Goal: Transaction & Acquisition: Purchase product/service

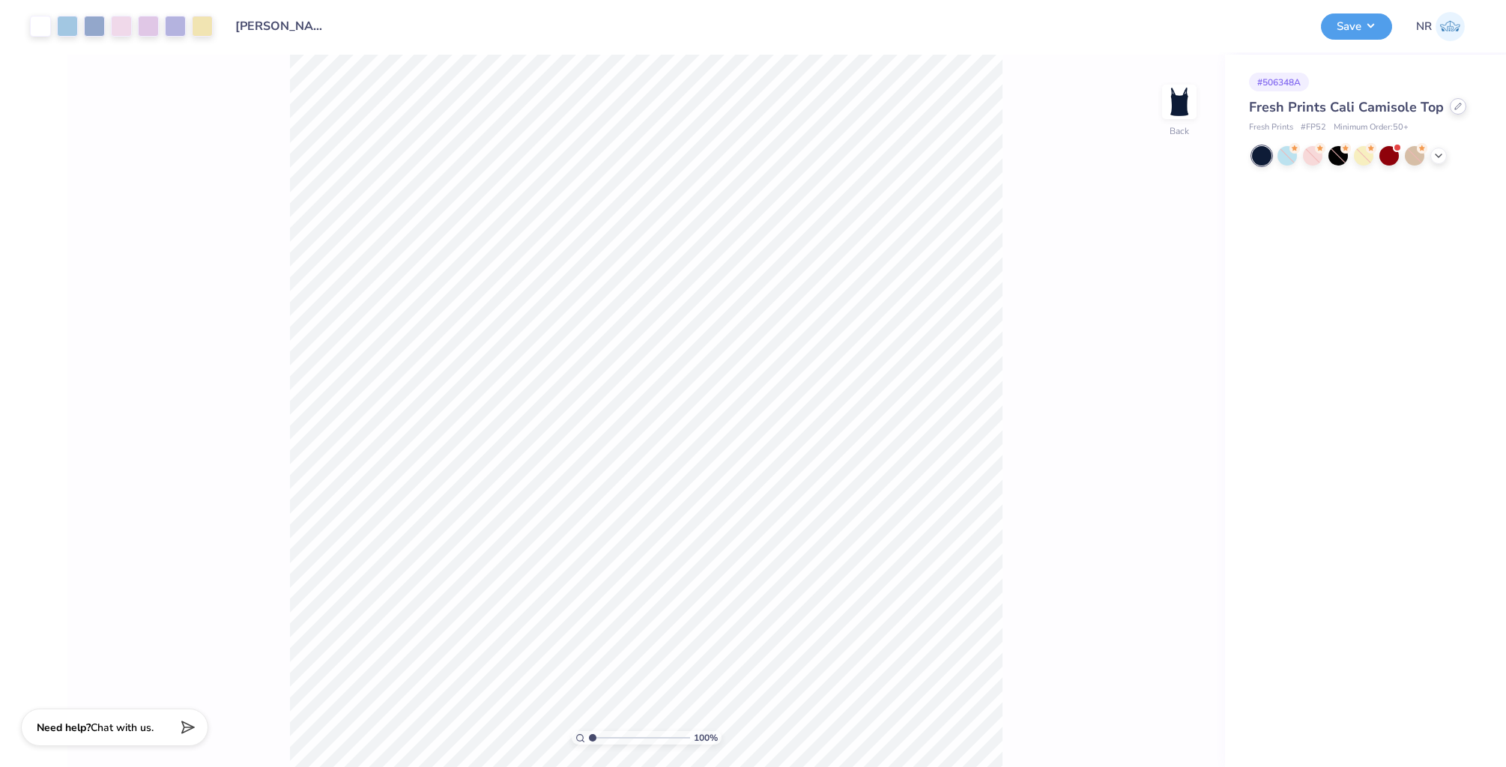
click at [1455, 109] on icon at bounding box center [1457, 106] width 7 height 7
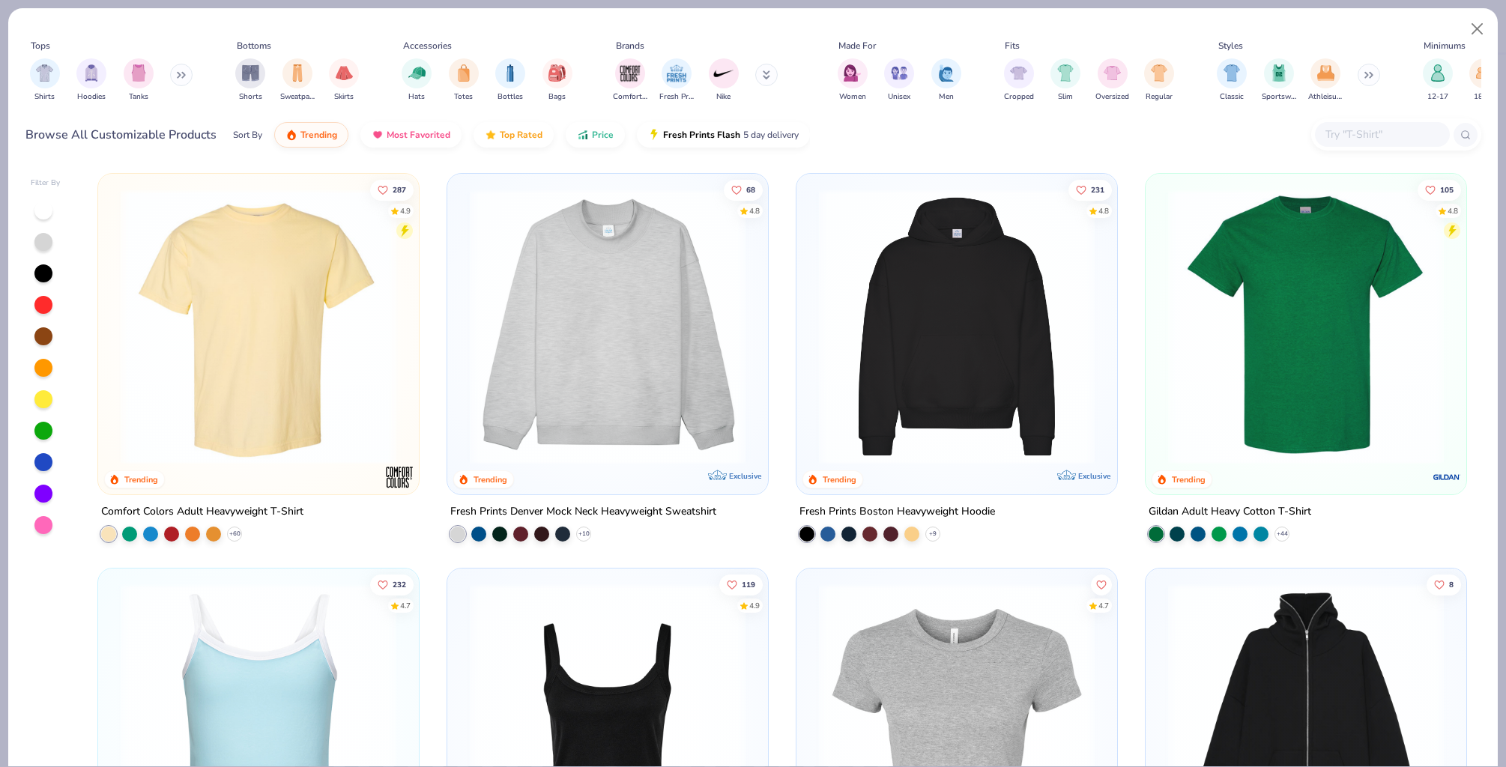
click at [1360, 122] on div at bounding box center [1382, 134] width 135 height 25
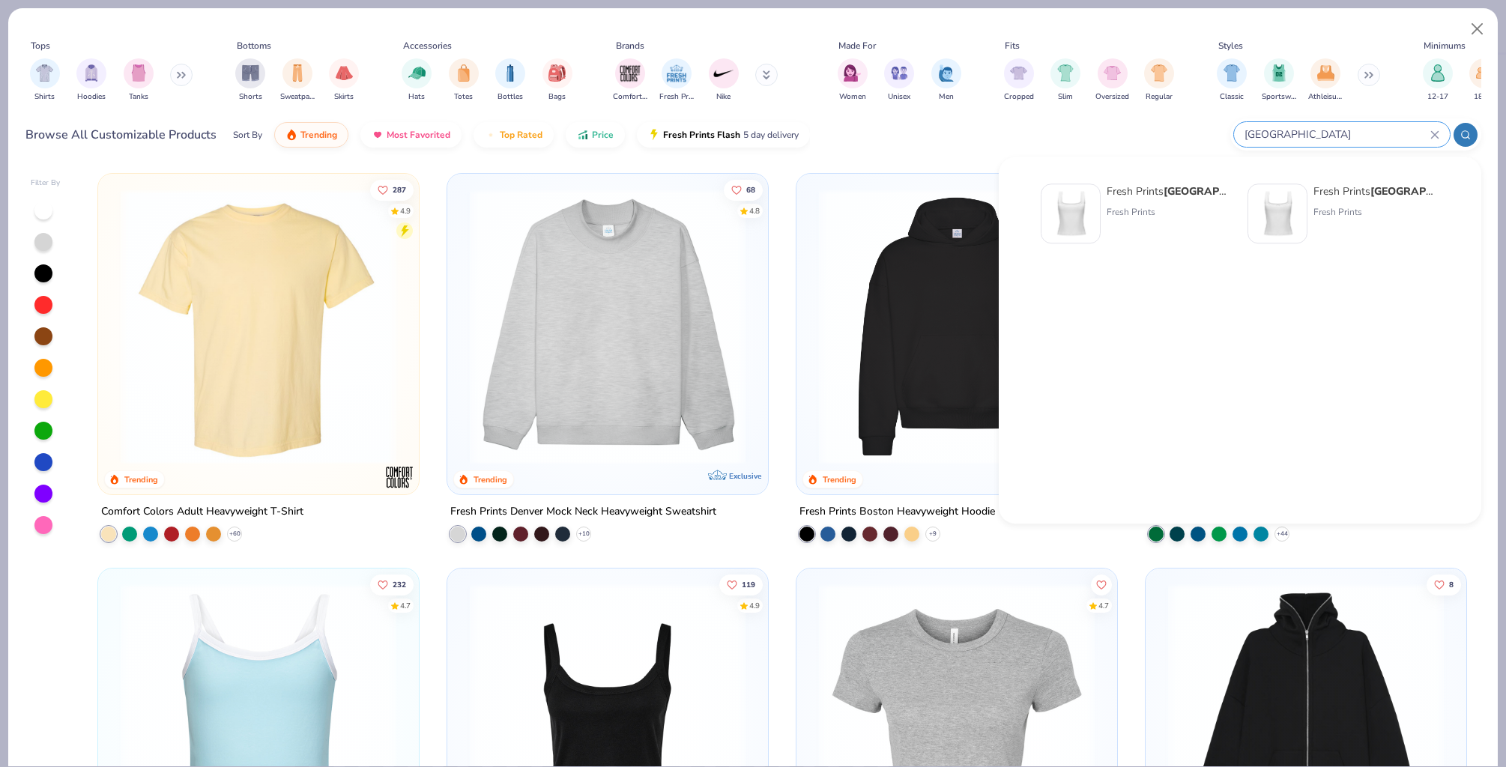
type input "[GEOGRAPHIC_DATA]"
click at [1147, 191] on div "Fresh Prints Sydney Square Neck Tank Top" at bounding box center [1169, 192] width 126 height 16
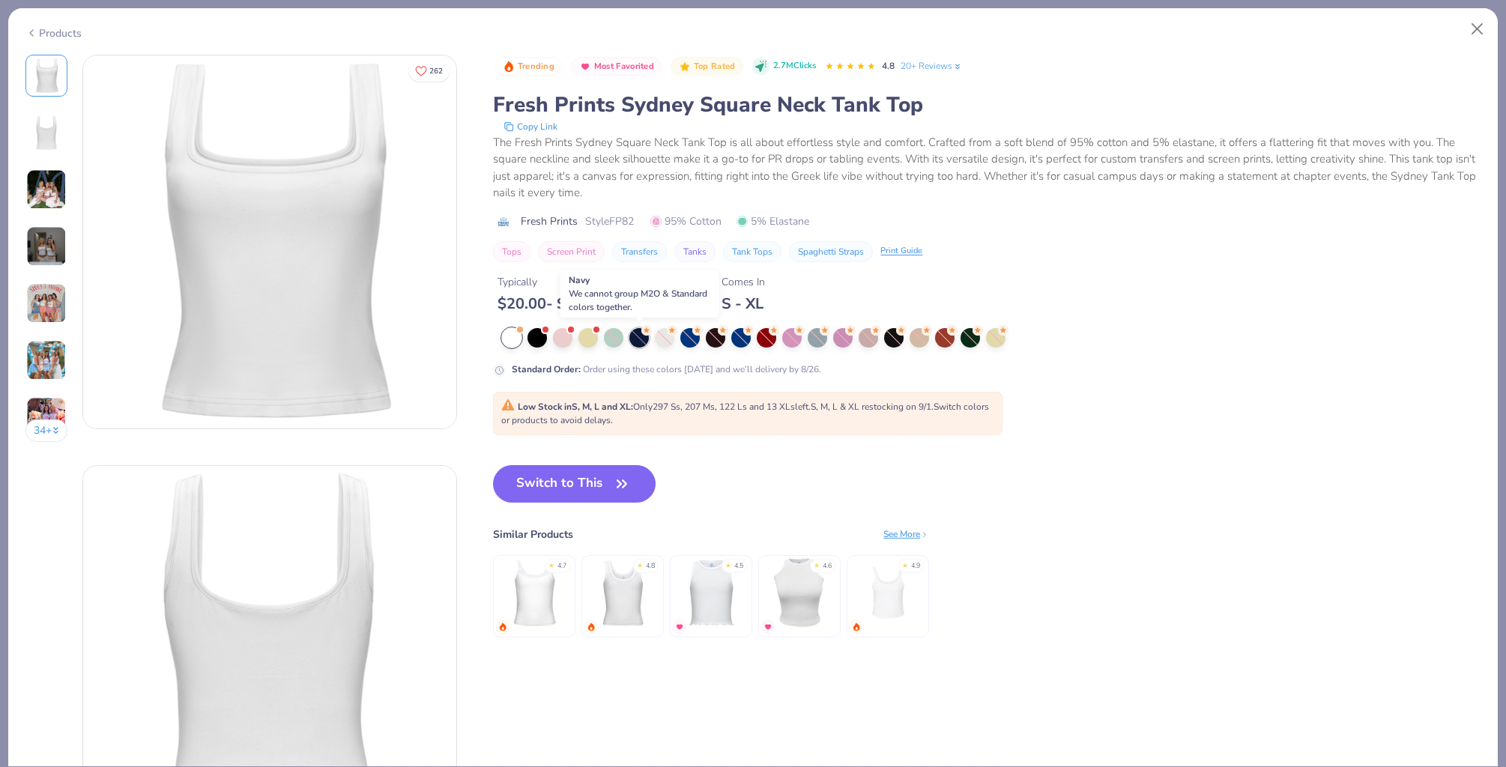
click at [645, 342] on div at bounding box center [638, 337] width 19 height 19
click at [1484, 33] on button "Close" at bounding box center [1477, 29] width 28 height 28
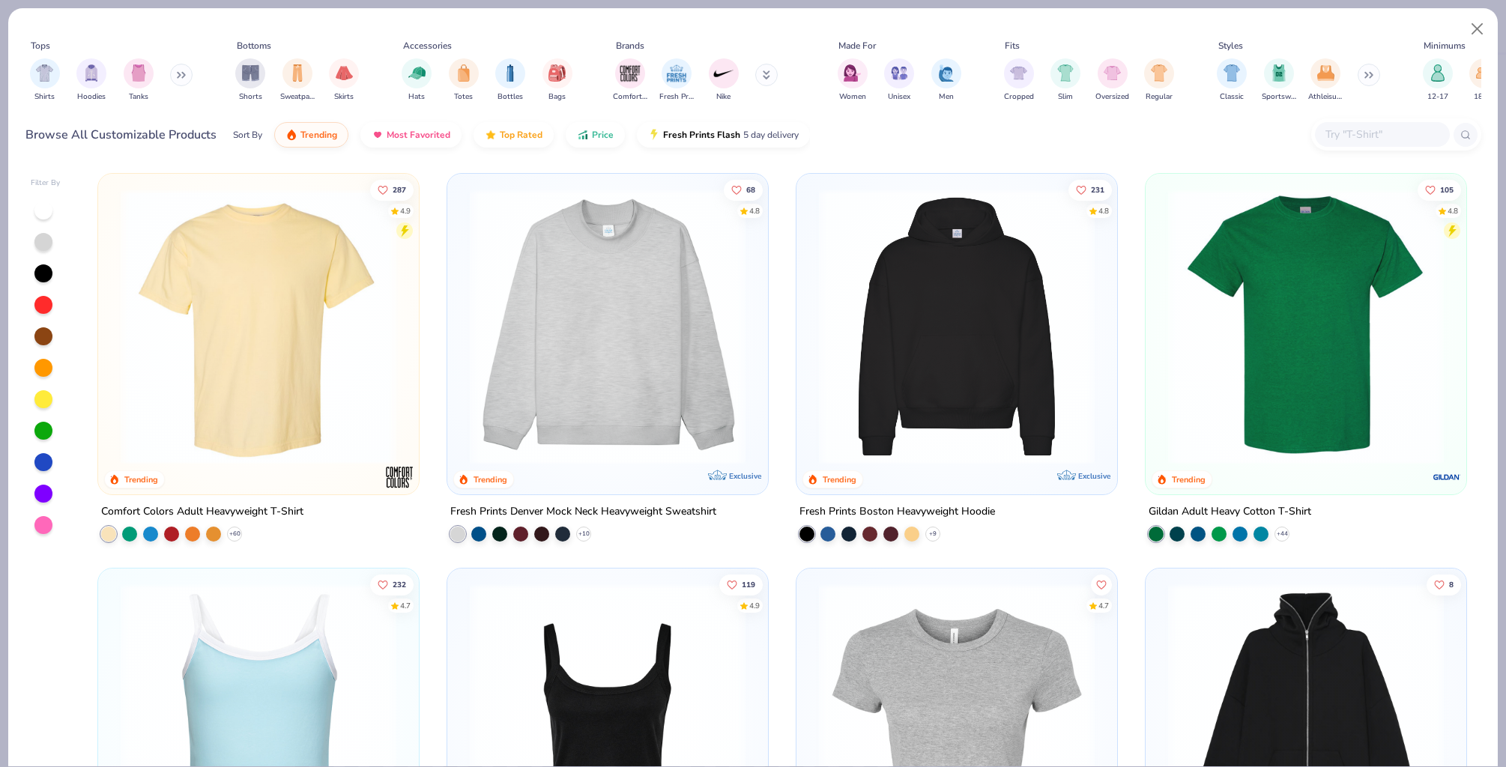
click at [1380, 127] on input "text" at bounding box center [1381, 134] width 115 height 17
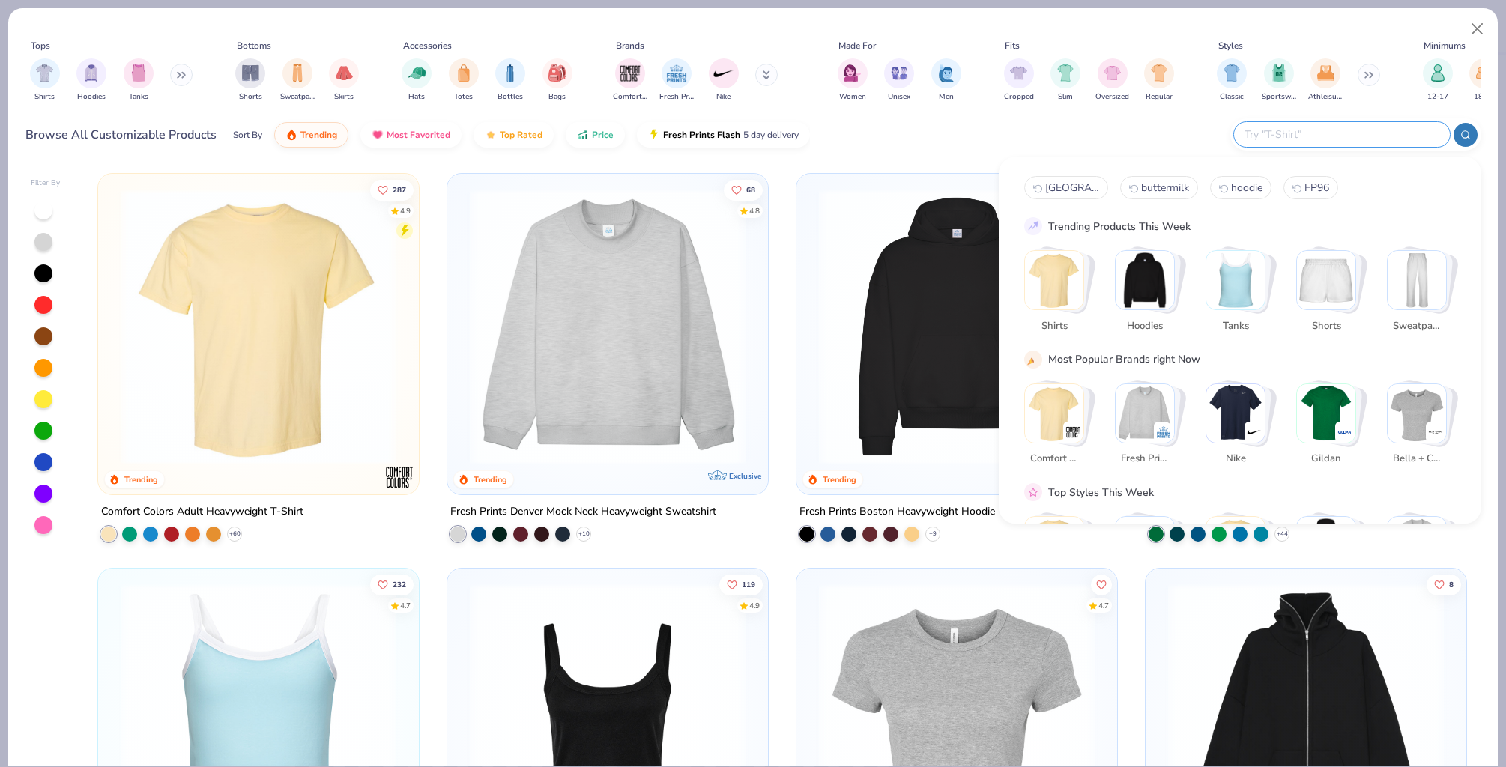
click at [1142, 116] on div "Browse All Customizable Products Sort By Trending Most Favorited Top Rated Pric…" at bounding box center [752, 135] width 1455 height 42
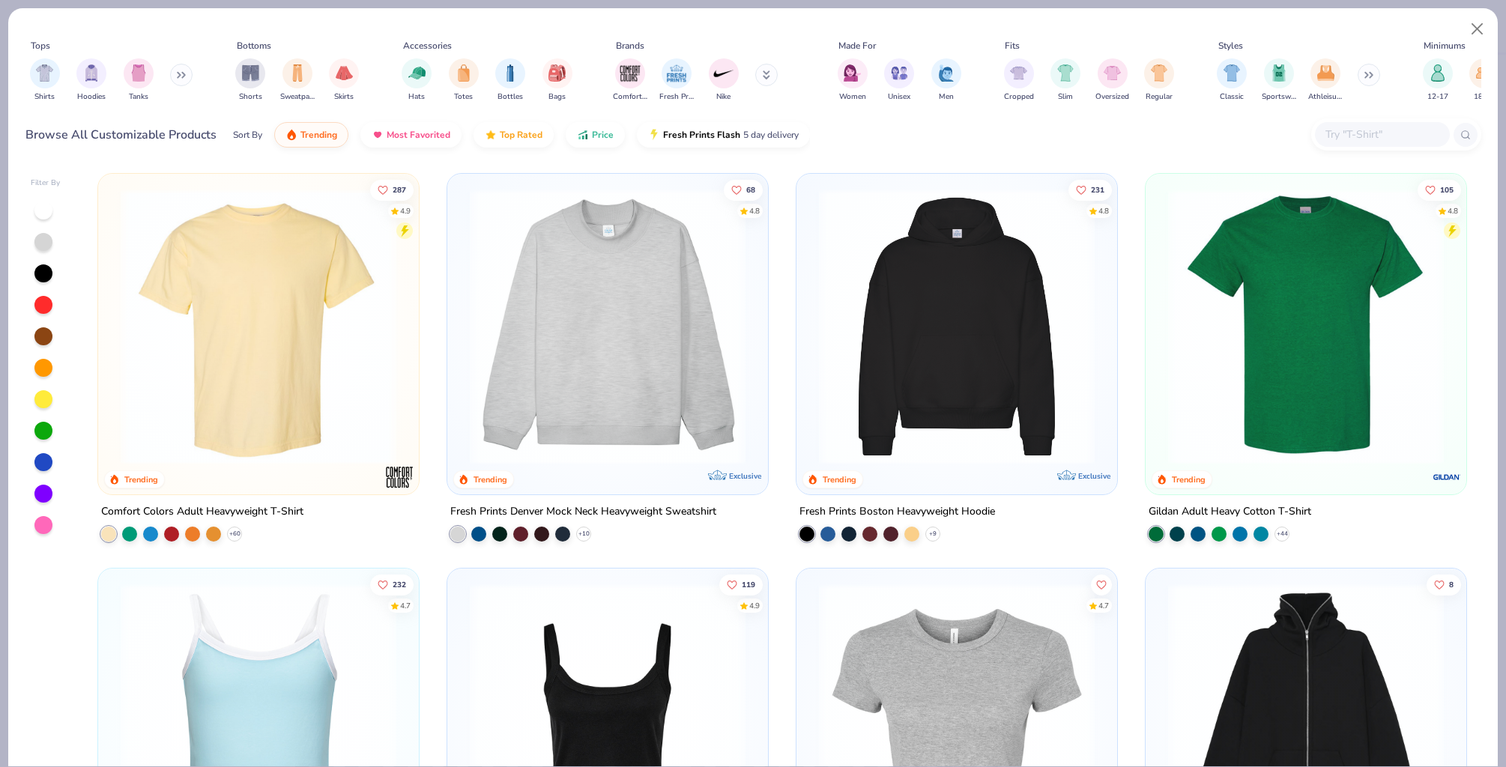
click at [228, 651] on img at bounding box center [258, 722] width 291 height 276
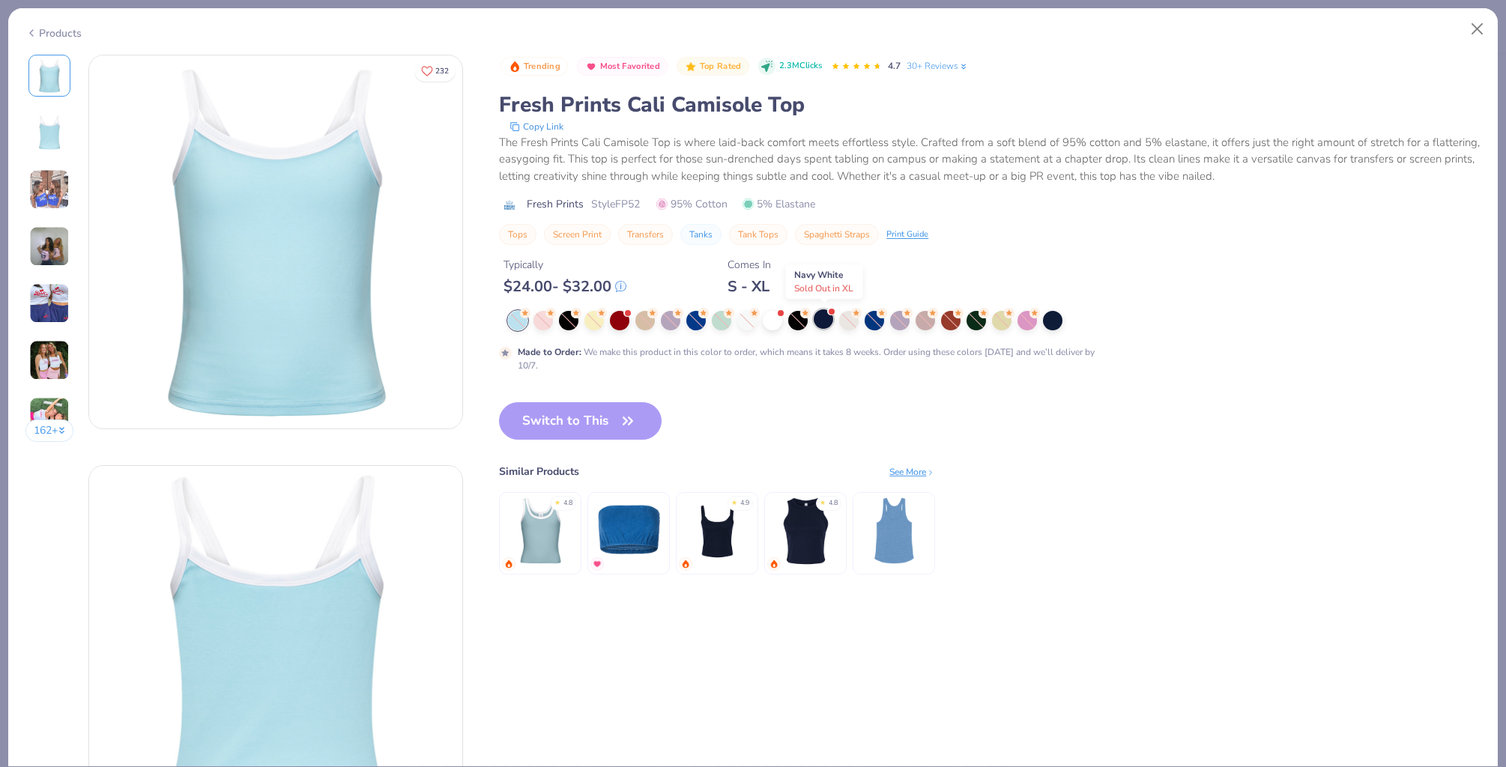
click at [826, 318] on div at bounding box center [822, 318] width 19 height 19
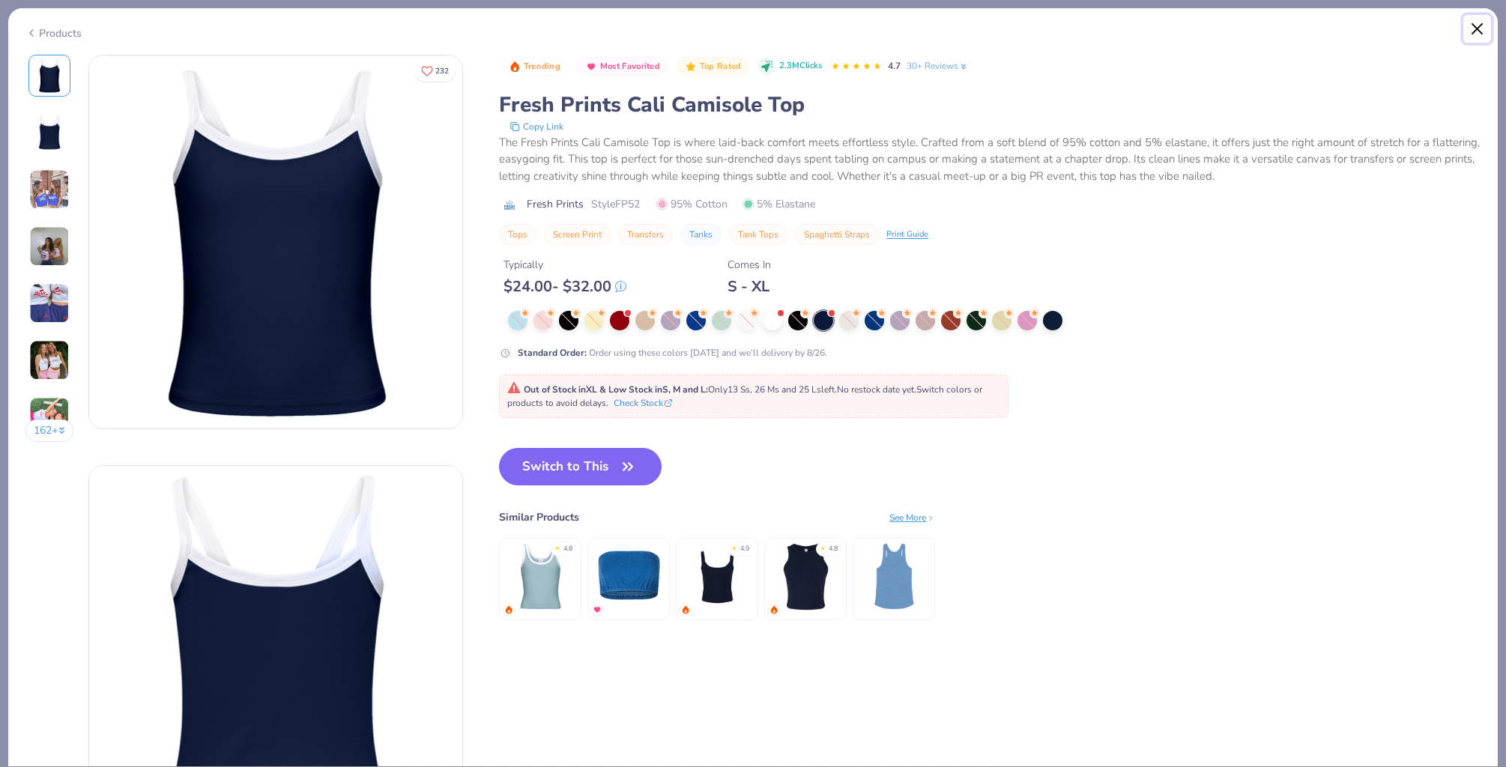
click at [1476, 31] on button "Close" at bounding box center [1477, 29] width 28 height 28
